Goal: Task Accomplishment & Management: Use online tool/utility

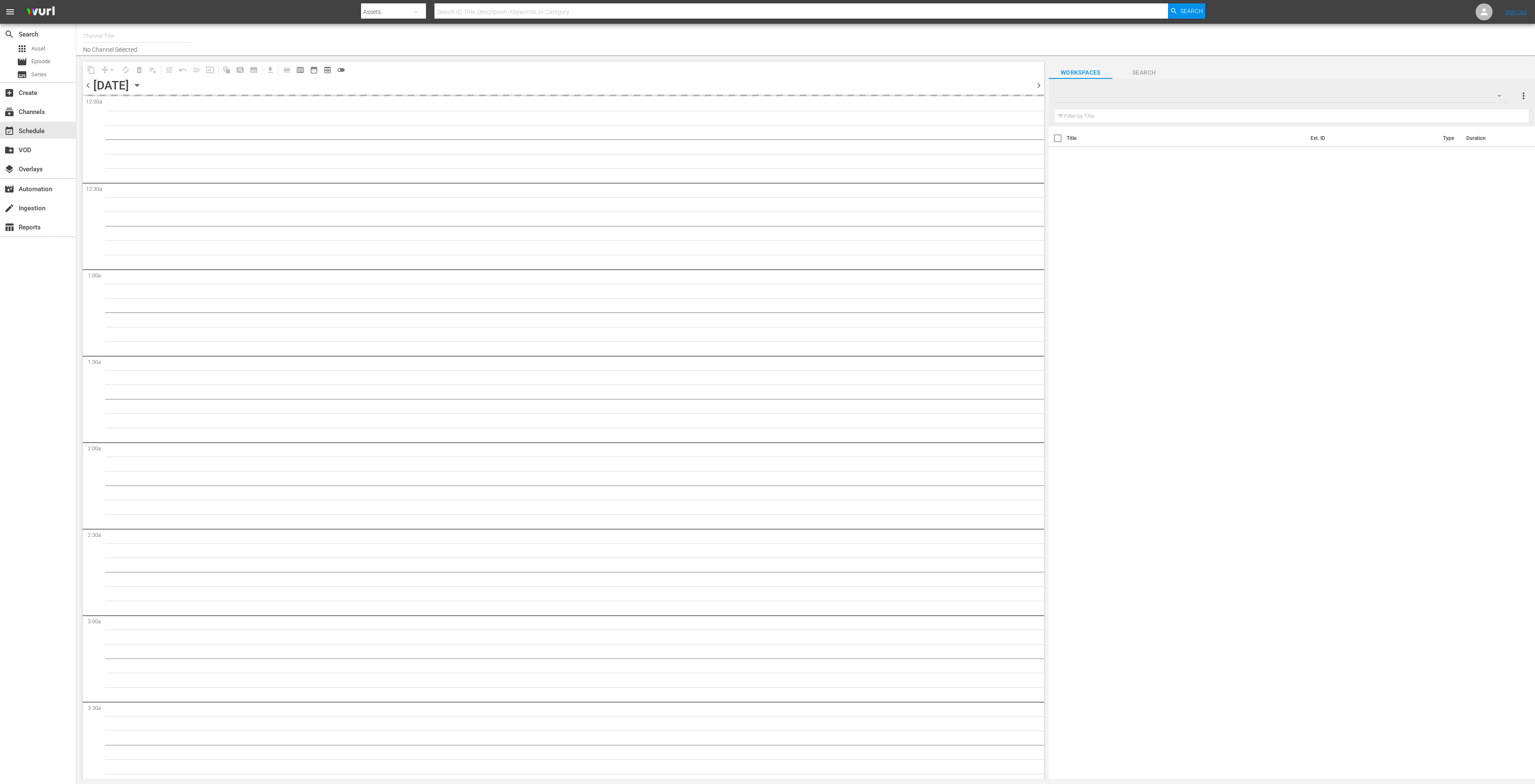
type input "This Old House (318)"
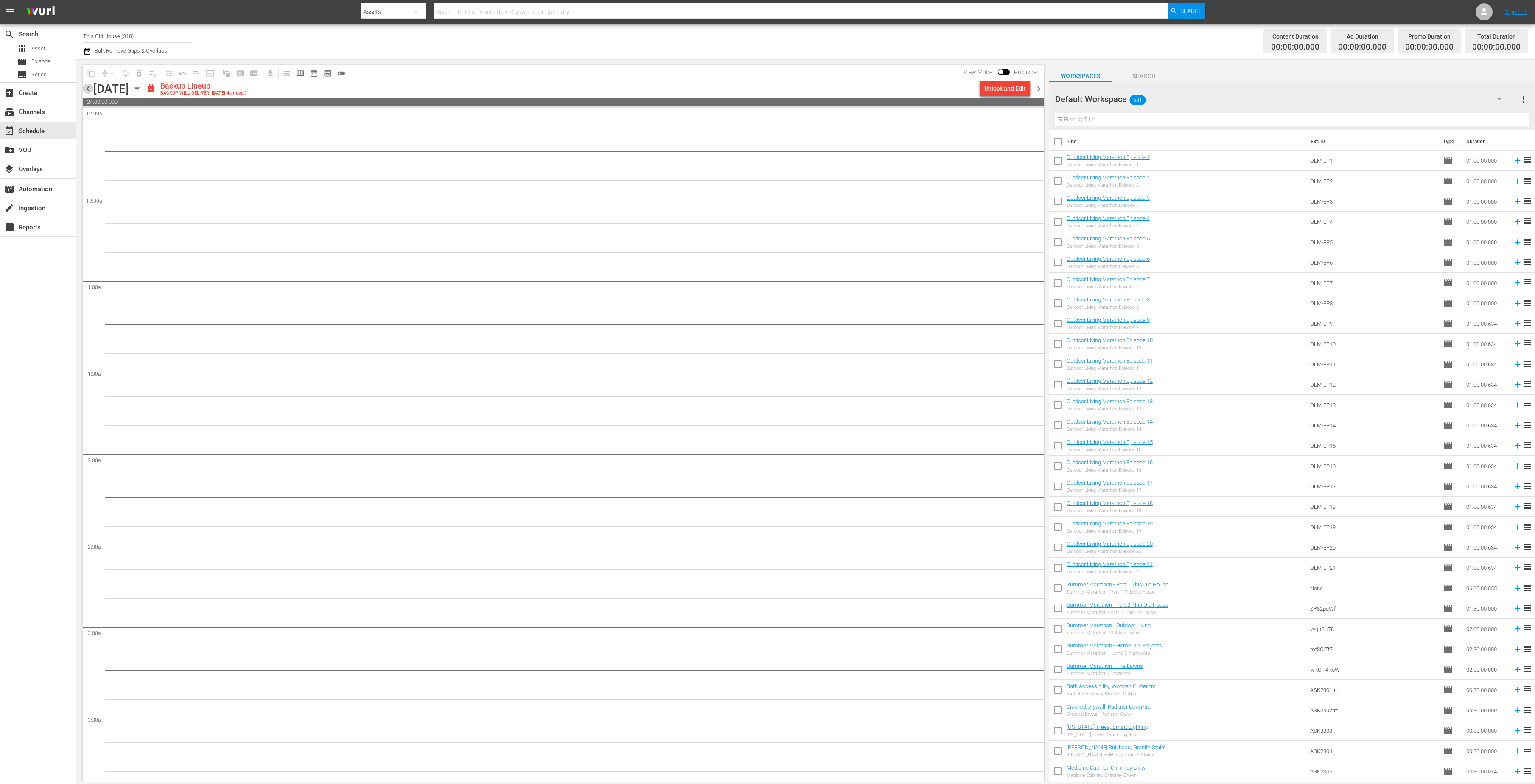
click at [89, 88] on span "chevron_left" at bounding box center [88, 88] width 11 height 11
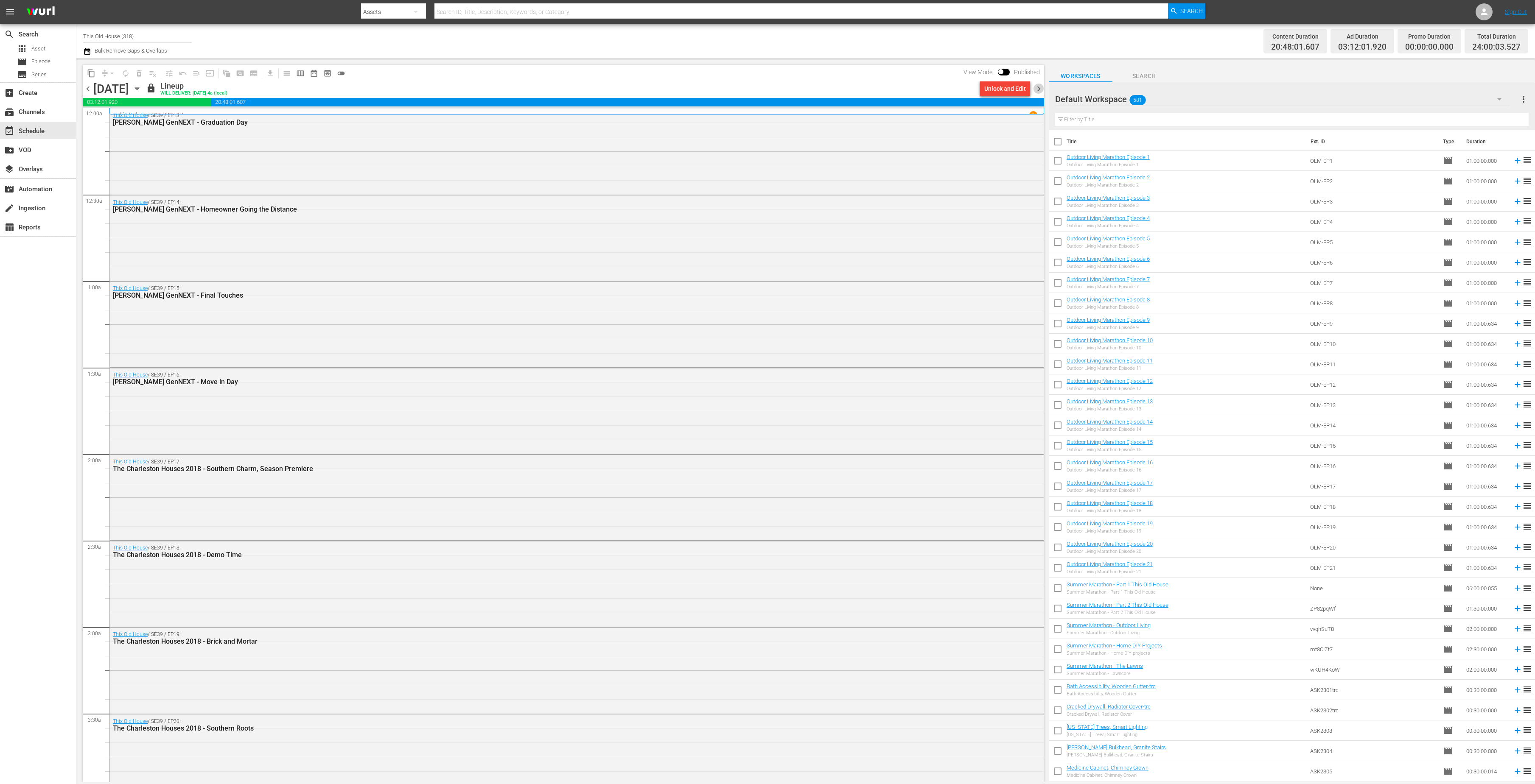
click at [1040, 90] on span "chevron_right" at bounding box center [1038, 88] width 11 height 11
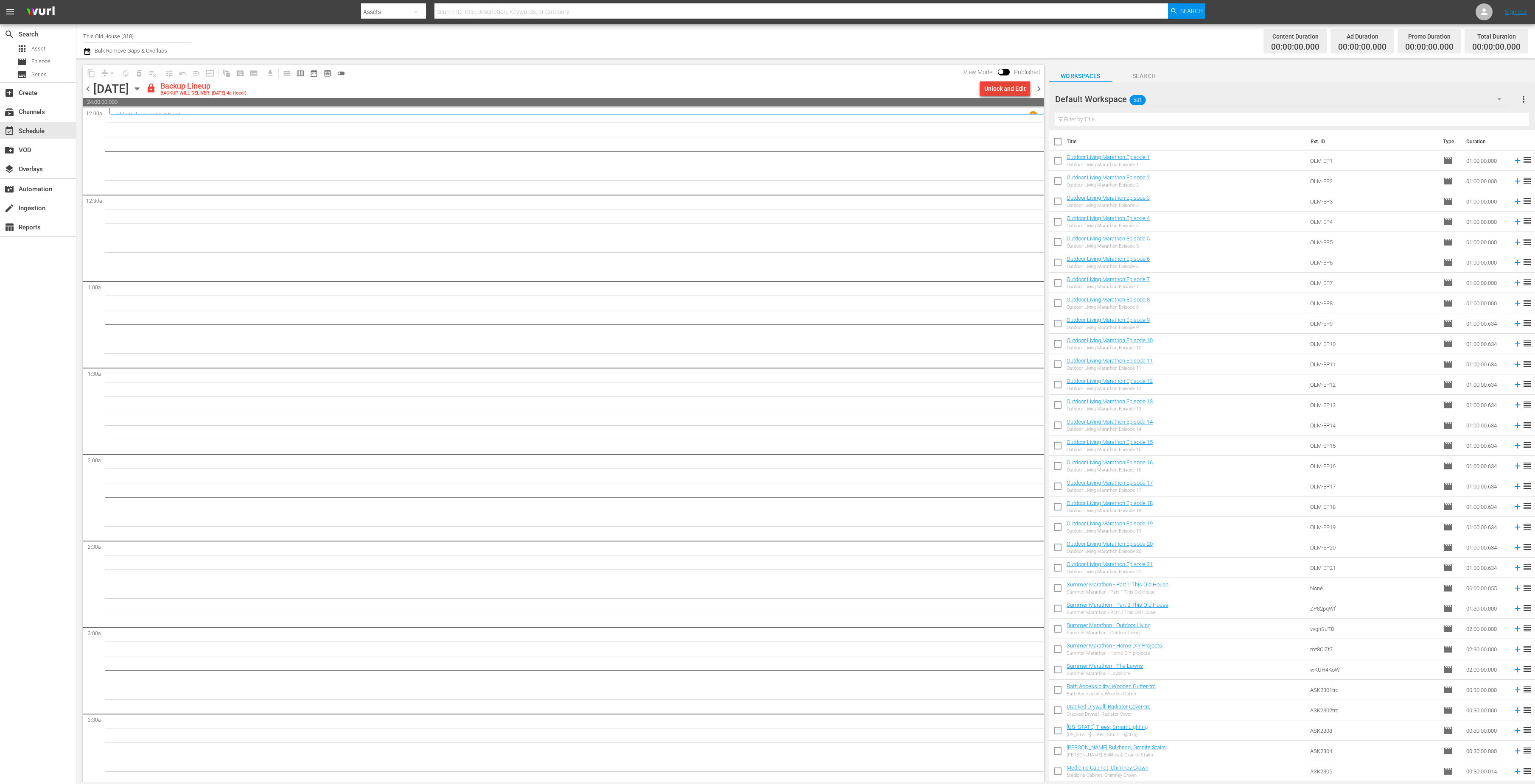
click at [1016, 90] on div "Unlock and Edit" at bounding box center [1005, 88] width 41 height 15
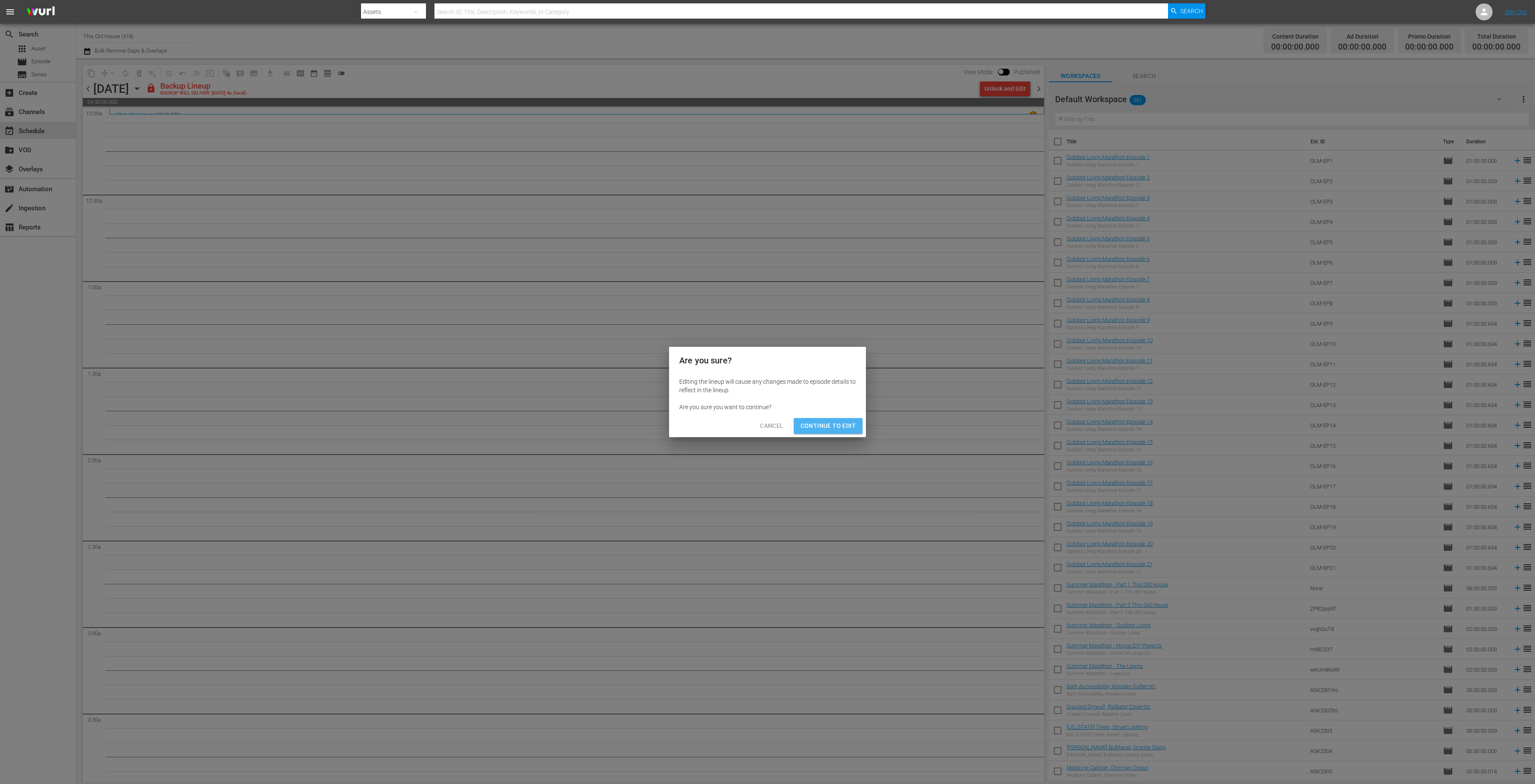
click at [827, 429] on span "Continue to Edit" at bounding box center [828, 426] width 55 height 11
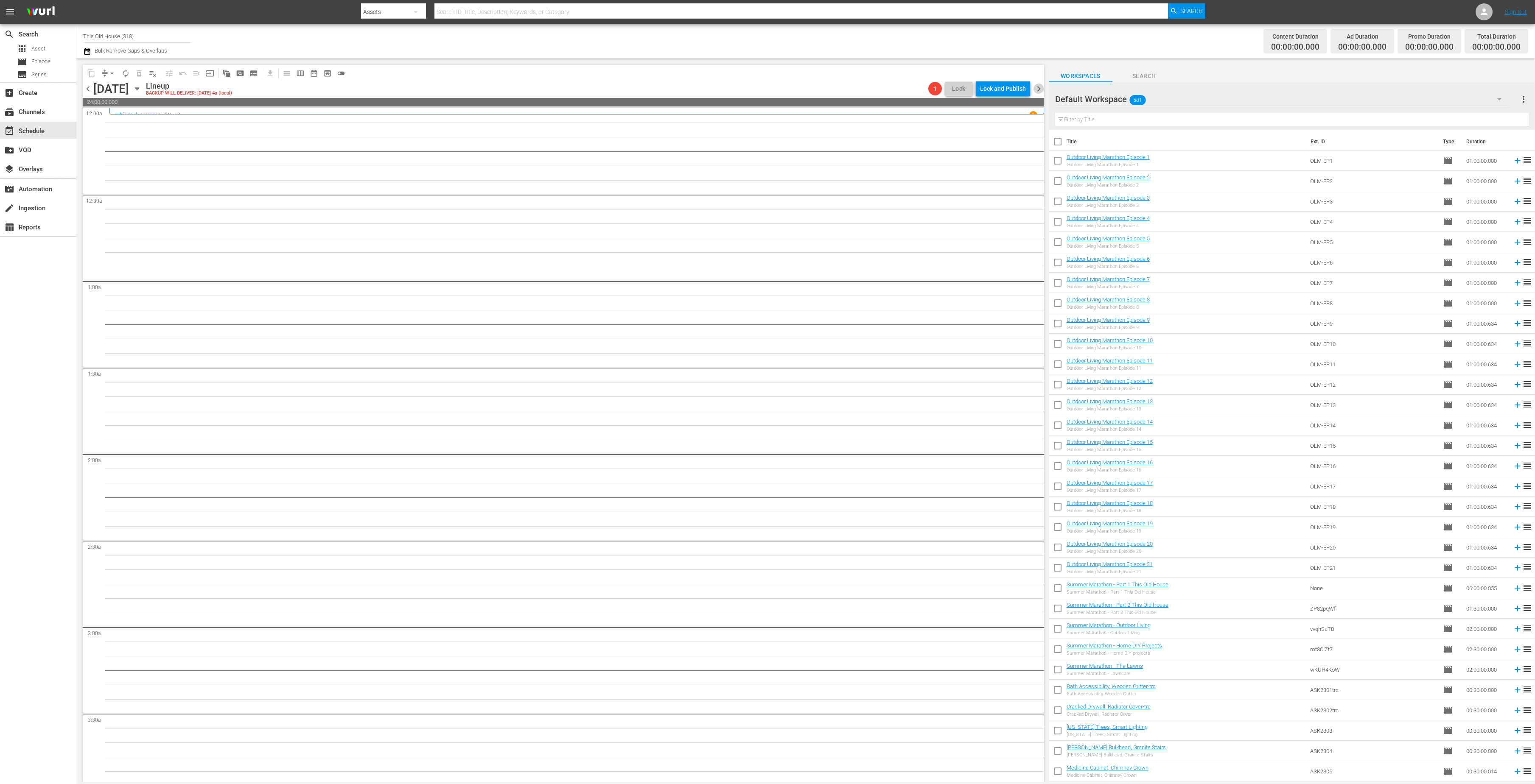
click at [1040, 87] on span "chevron_right" at bounding box center [1038, 88] width 11 height 11
click at [1010, 90] on div "Unlock and Edit" at bounding box center [1005, 88] width 41 height 15
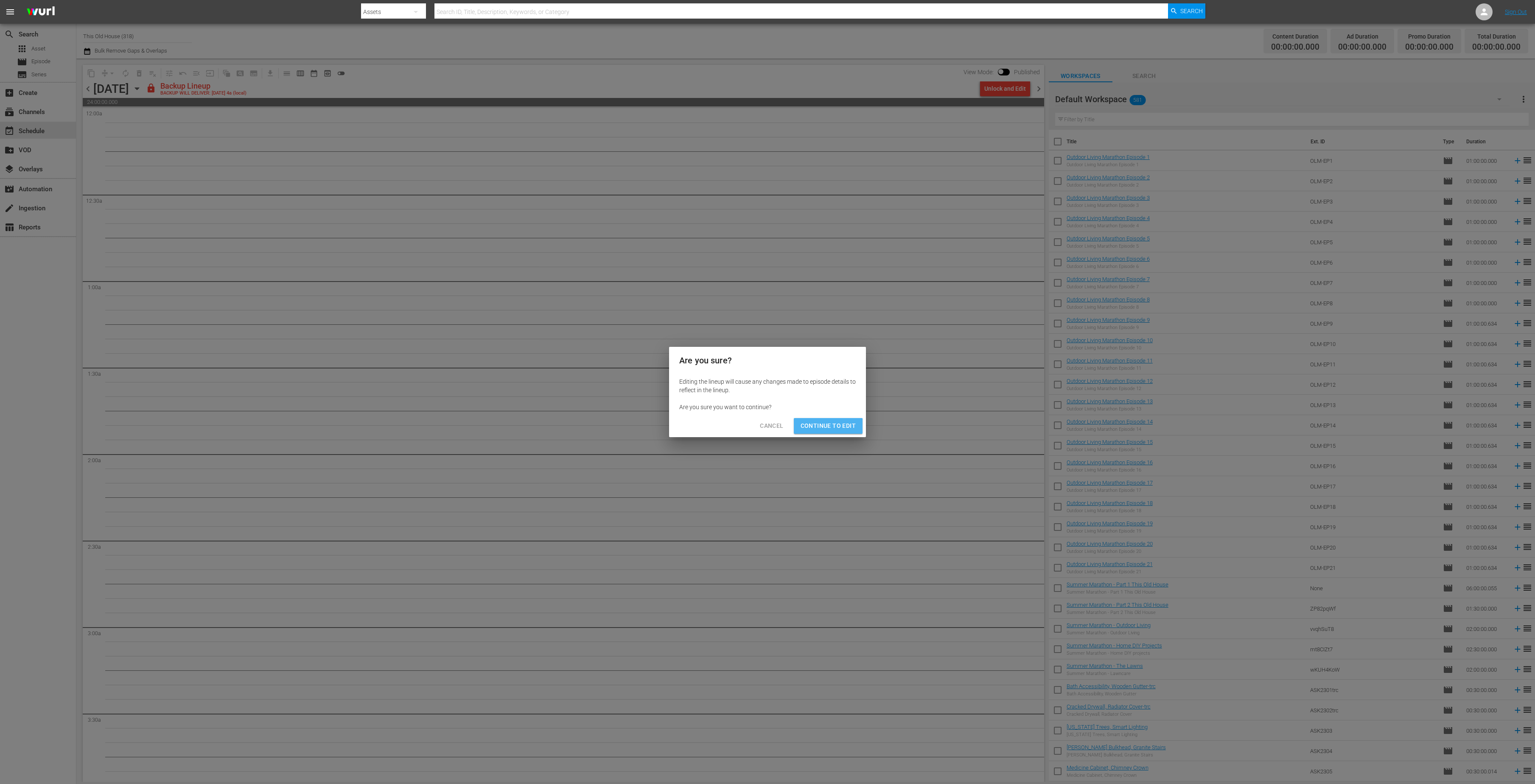
click at [829, 429] on span "Continue to Edit" at bounding box center [828, 426] width 55 height 11
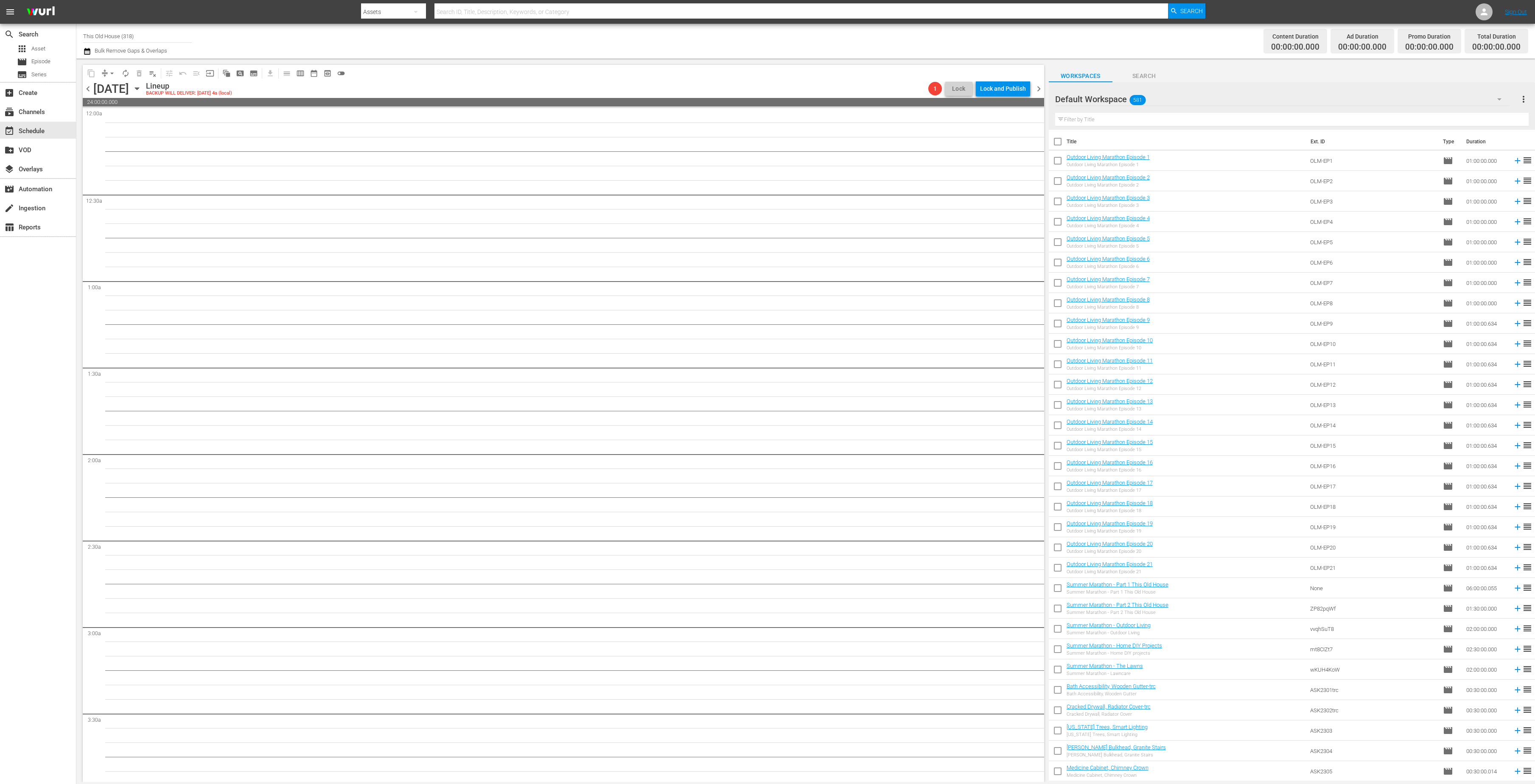
click at [40, 360] on div "search Search apps Asset movie Episode subtitles Series add_box Create subscrip…" at bounding box center [38, 415] width 76 height 784
